Goal: Information Seeking & Learning: Learn about a topic

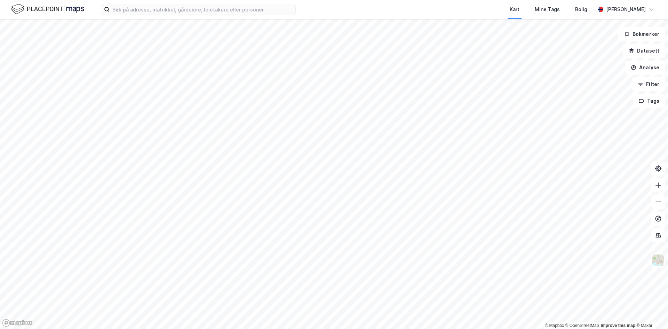
click at [509, 1] on div "Kart Mine Tags Bolig [PERSON_NAME] © Mapbox © OpenStreetMap Improve this map © …" at bounding box center [334, 164] width 668 height 329
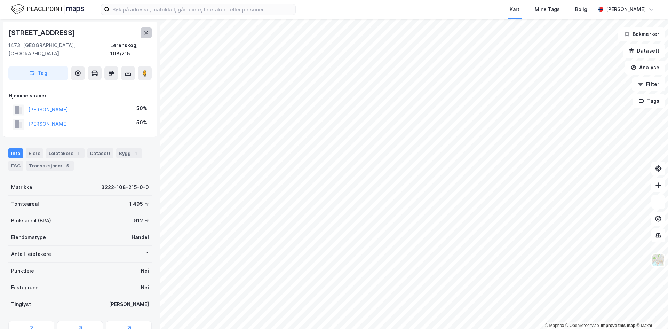
click at [143, 32] on button at bounding box center [145, 32] width 11 height 11
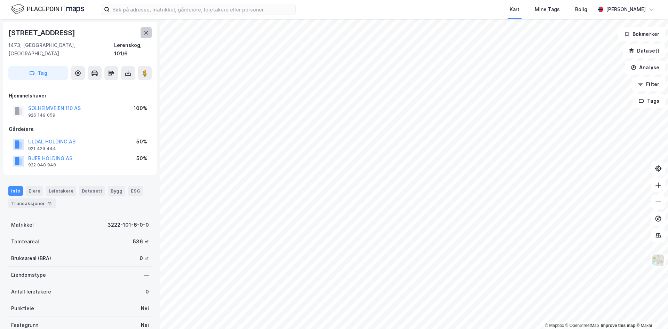
click at [146, 32] on icon at bounding box center [146, 32] width 4 height 3
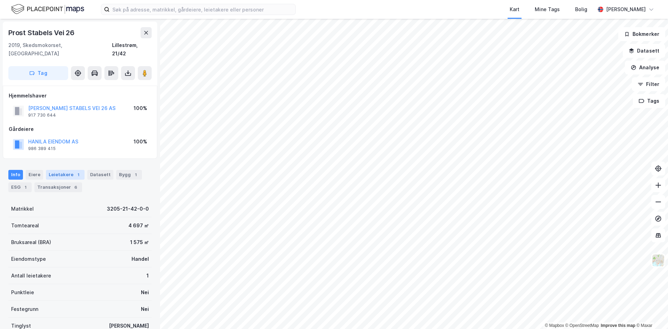
click at [57, 170] on div "Leietakere 1" at bounding box center [65, 175] width 39 height 10
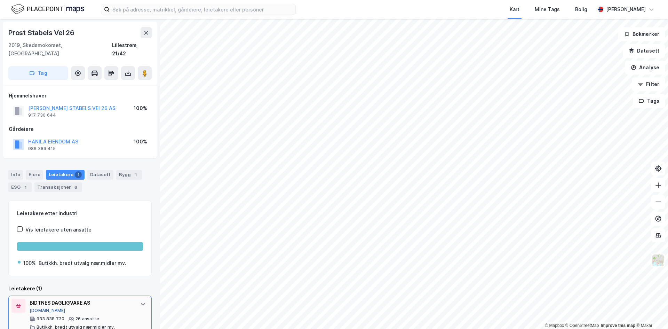
click at [36, 307] on button "[DOMAIN_NAME]" at bounding box center [48, 310] width 36 height 6
click at [147, 33] on icon at bounding box center [146, 33] width 6 height 6
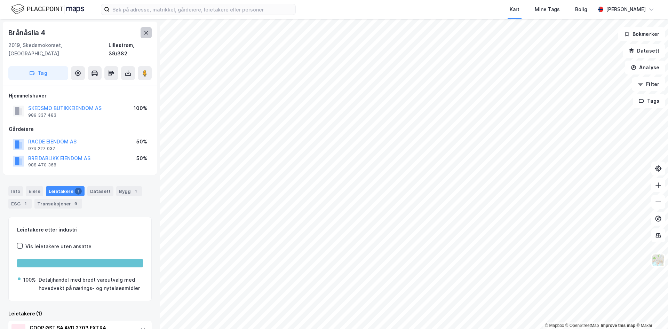
click at [145, 31] on icon at bounding box center [146, 32] width 4 height 3
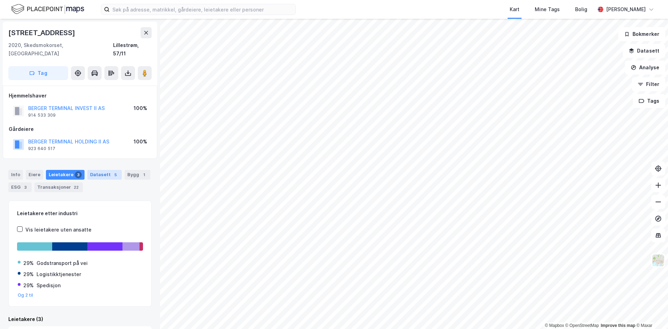
click at [96, 170] on div "Datasett 5" at bounding box center [104, 175] width 34 height 10
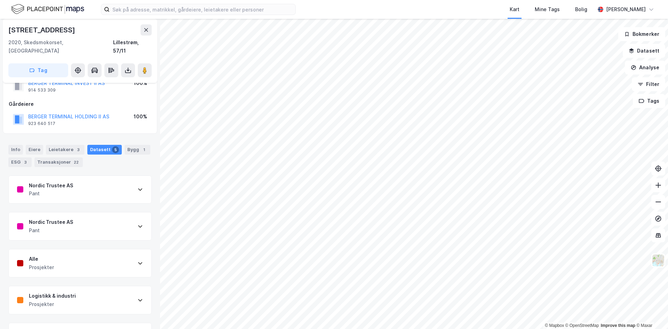
scroll to position [47, 0]
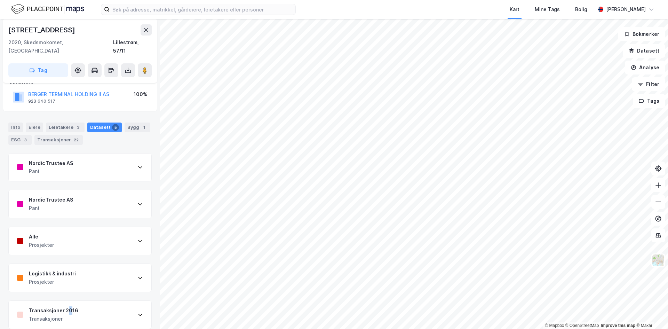
click at [69, 300] on div "Transaksjoner 2016 Transaksjoner" at bounding box center [80, 314] width 143 height 28
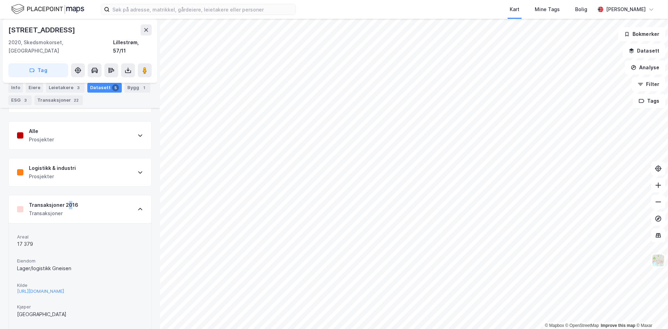
scroll to position [221, 0]
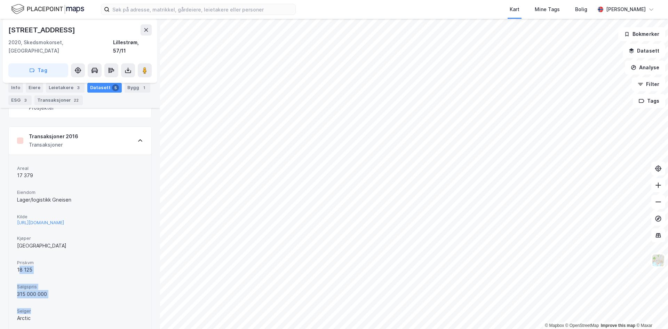
drag, startPoint x: 20, startPoint y: 272, endPoint x: 48, endPoint y: 305, distance: 43.4
click at [48, 305] on div "Areal 17 379 Eiendom Lager/logistikk Gneisen Kilde [URL][DOMAIN_NAME] Kjøper Ab…" at bounding box center [80, 267] width 126 height 209
click at [48, 306] on div "Selger Arctic" at bounding box center [80, 315] width 126 height 18
click at [144, 31] on icon at bounding box center [146, 30] width 6 height 6
